Goal: Book appointment/travel/reservation

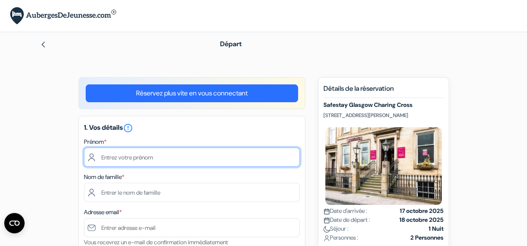
click at [114, 155] on input "text" at bounding box center [192, 157] width 216 height 19
type input "Damien"
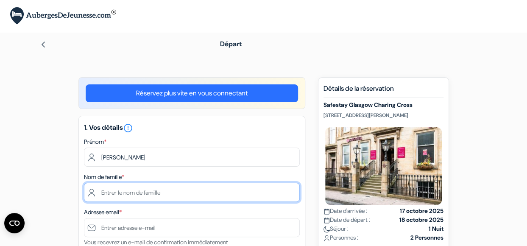
type input "Sirjacobs"
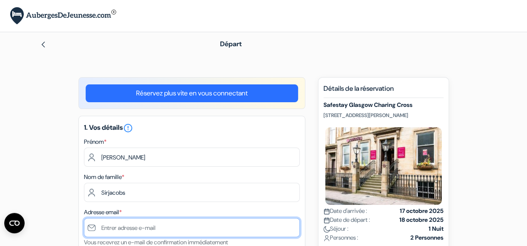
type input "[PERSON_NAME][EMAIL_ADDRESS][DOMAIN_NAME]"
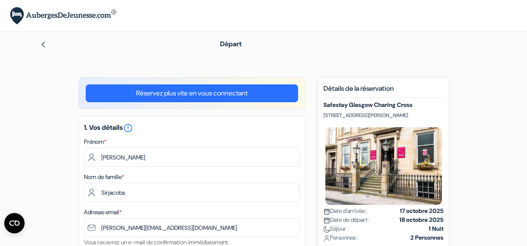
type input "0471588176"
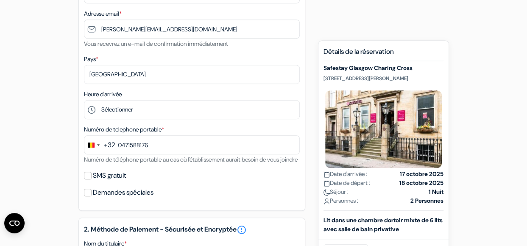
scroll to position [199, 0]
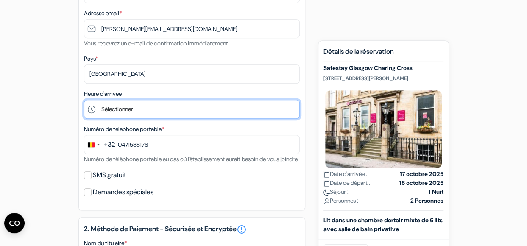
click at [126, 112] on select "Sélectionner 1:00 2:00 3:00 4:00 5:00 6:00 7:00 8:00 9:00 10:00 11:00 12:00 13:…" at bounding box center [192, 109] width 216 height 19
select select "18"
click at [84, 101] on select "Sélectionner 1:00 2:00 3:00 4:00 5:00 6:00 7:00 8:00 9:00 10:00 11:00 12:00 13:…" at bounding box center [192, 109] width 216 height 19
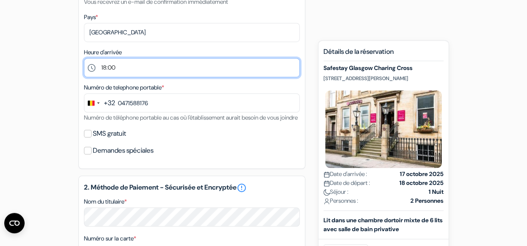
scroll to position [242, 0]
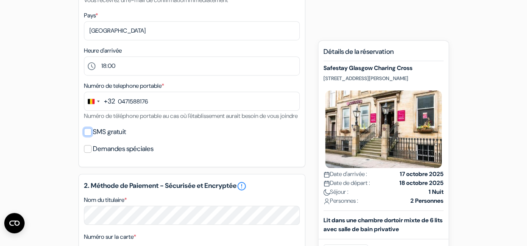
click at [89, 136] on input "SMS gratuit" at bounding box center [88, 132] width 8 height 8
checkbox input "true"
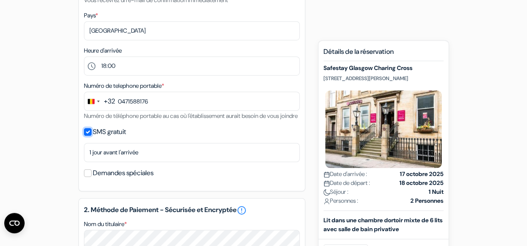
scroll to position [286, 0]
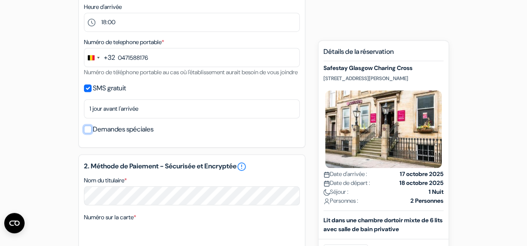
click at [87, 133] on input "Demandes spéciales" at bounding box center [88, 130] width 8 height 8
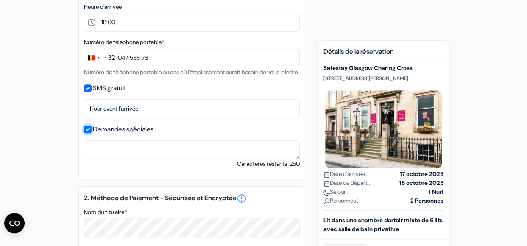
click at [87, 133] on input "Demandes spéciales" at bounding box center [88, 130] width 8 height 8
checkbox input "false"
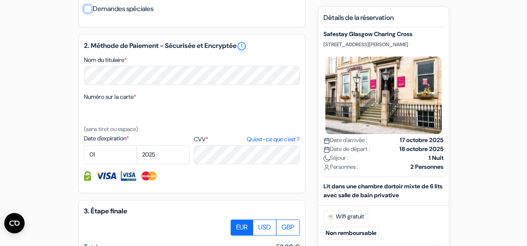
scroll to position [356, 0]
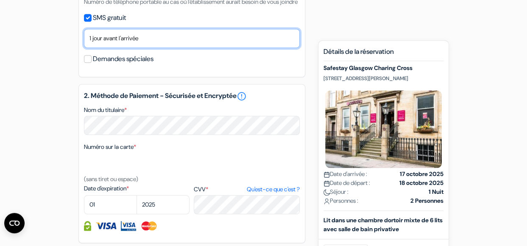
click at [117, 48] on select "Non merci Maintenant Le jour de votre arrivée 1 jour avant l'arrivée 2 jours av…" at bounding box center [192, 38] width 216 height 19
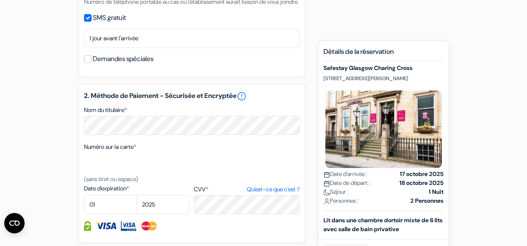
click at [46, 71] on div "add_box Safestay Glasgow Charing Cross 27 Elmbank Street, Glasgow, Ecosse Détai…" at bounding box center [264, 75] width 484 height 709
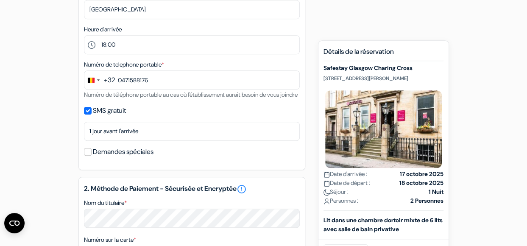
scroll to position [266, 0]
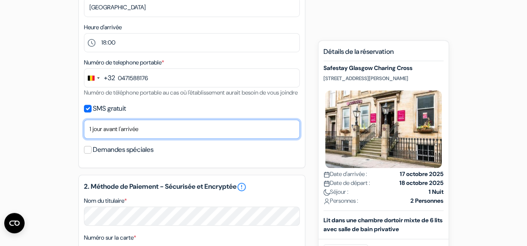
click at [122, 139] on select "Non merci Maintenant Le jour de votre arrivée 1 jour avant l'arrivée 2 jours av…" at bounding box center [192, 129] width 216 height 19
select select "4"
click at [84, 131] on select "Non merci Maintenant Le jour de votre arrivée 1 jour avant l'arrivée 2 jours av…" at bounding box center [192, 129] width 216 height 19
click at [125, 139] on select "Non merci Maintenant Le jour de votre arrivée 1 jour avant l'arrivée 2 jours av…" at bounding box center [192, 129] width 216 height 19
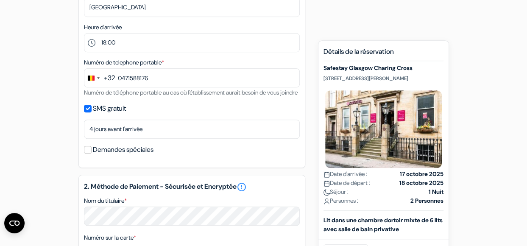
click at [28, 83] on div "add_box Safestay Glasgow Charing Cross 27 Elmbank Street, Glasgow, Ecosse Détai…" at bounding box center [264, 166] width 484 height 709
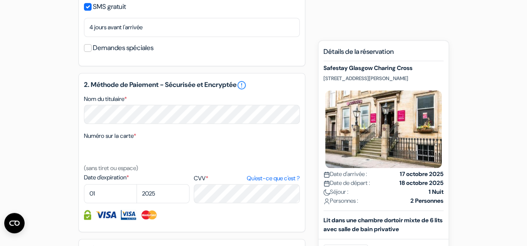
scroll to position [426, 0]
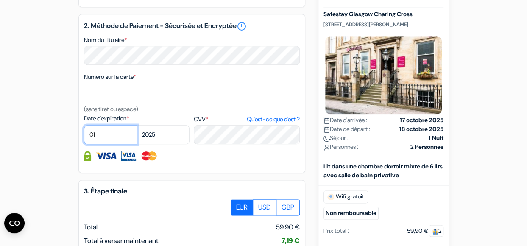
click at [119, 144] on select "01 02 03 04 05 06 07 08 09 10 11 12" at bounding box center [110, 134] width 53 height 19
select select "03"
click at [84, 137] on select "01 02 03 04 05 06 07 08 09 10 11 12" at bounding box center [110, 134] width 53 height 19
click at [153, 144] on select "2025 2026 2027 2028 2029 2030 2031 2032 2033 2034 2035 2036 2037 2038 2039 2040…" at bounding box center [163, 134] width 53 height 19
select select "2028"
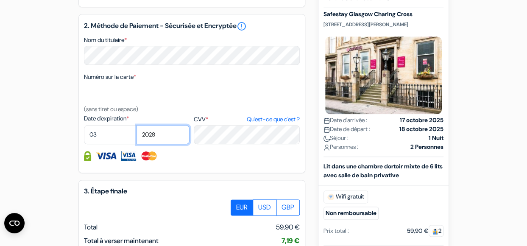
click at [137, 137] on select "2025 2026 2027 2028 2029 2030 2031 2032 2033 2034 2035 2036 2037 2038 2039 2040…" at bounding box center [163, 134] width 53 height 19
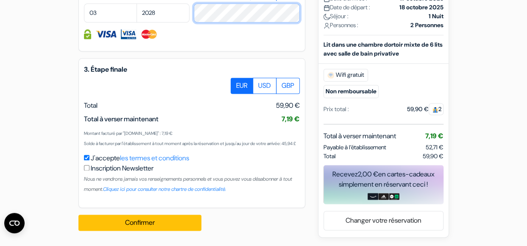
scroll to position [555, 0]
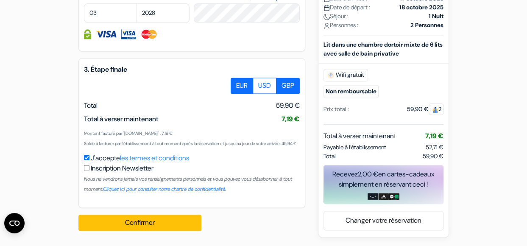
click at [297, 93] on label "GBP" at bounding box center [288, 86] width 24 height 16
click at [237, 83] on input "GBP" at bounding box center [234, 81] width 6 height 6
radio input "true"
click at [243, 92] on label "EUR" at bounding box center [242, 86] width 22 height 16
click at [237, 83] on input "EUR" at bounding box center [234, 81] width 6 height 6
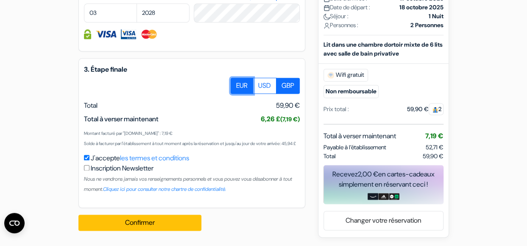
radio input "true"
click at [287, 92] on label "GBP" at bounding box center [288, 86] width 24 height 16
click at [237, 83] on input "GBP" at bounding box center [234, 81] width 6 height 6
radio input "true"
click at [240, 90] on label "EUR" at bounding box center [242, 86] width 22 height 16
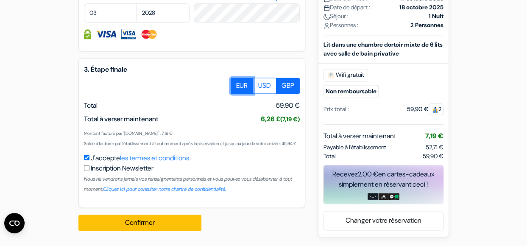
click at [237, 83] on input "EUR" at bounding box center [234, 81] width 6 height 6
radio input "true"
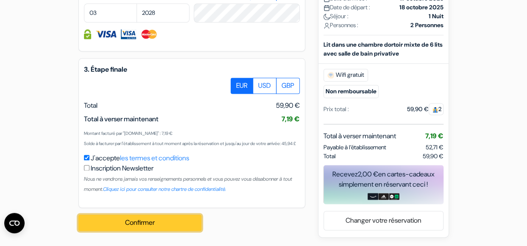
click at [120, 222] on button "Confirmer Loading..." at bounding box center [139, 223] width 123 height 16
